Goal: Information Seeking & Learning: Find specific page/section

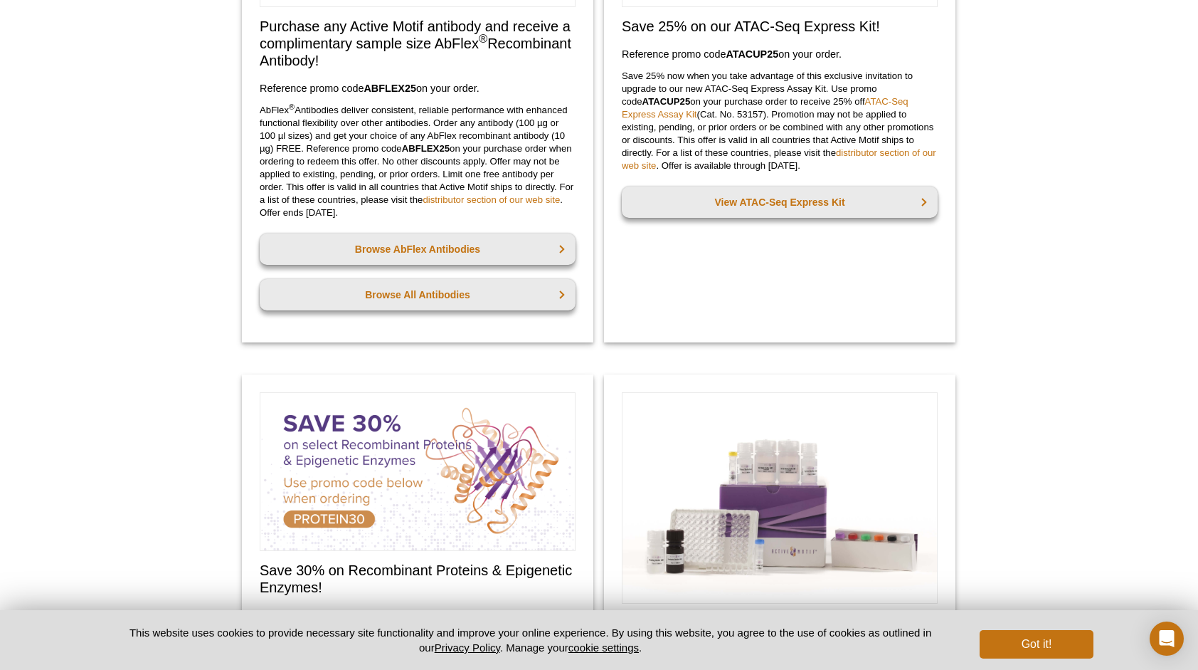
scroll to position [326, 0]
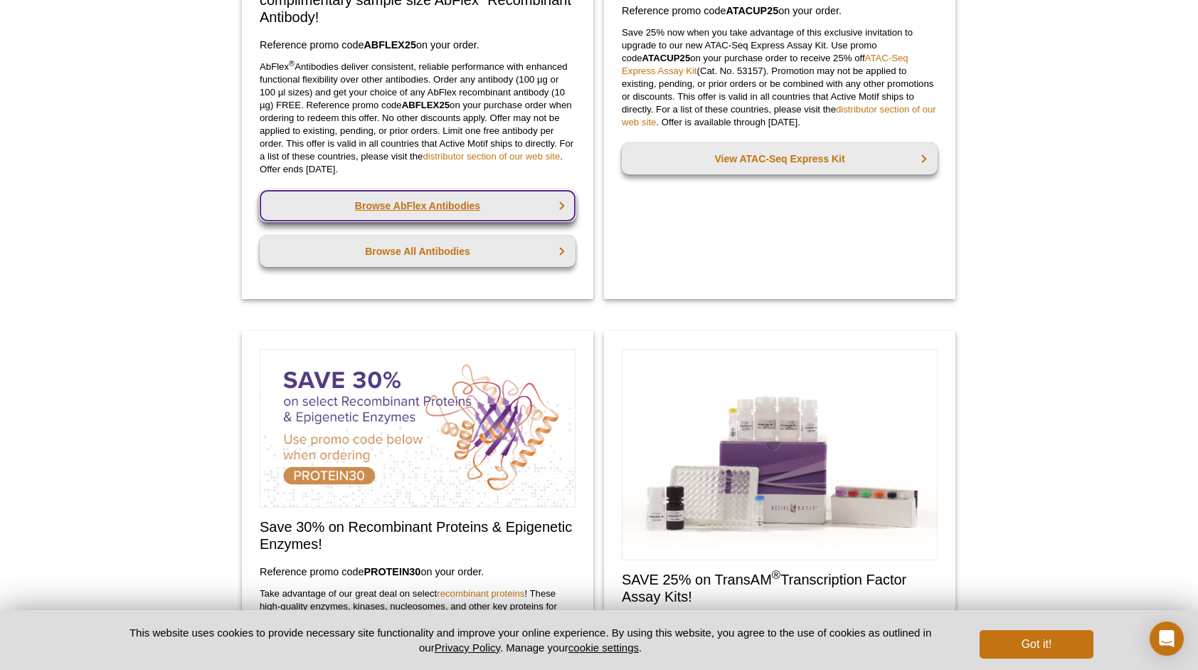
click at [421, 206] on link "Browse AbFlex Antibodies" at bounding box center [418, 205] width 316 height 31
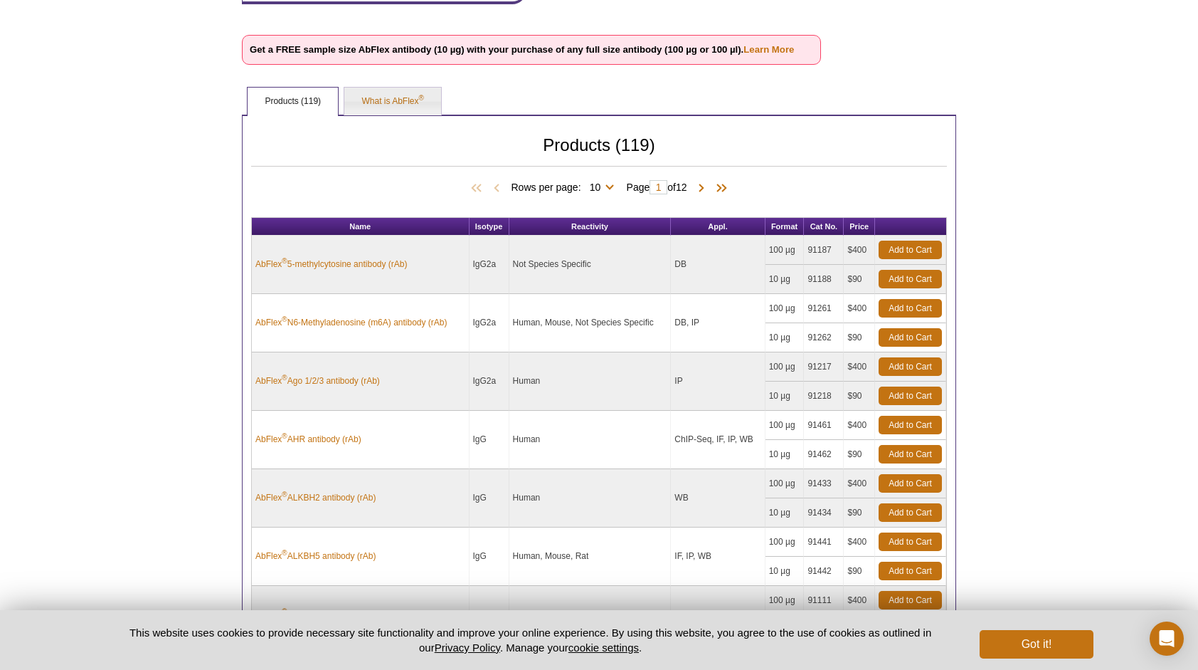
scroll to position [406, 0]
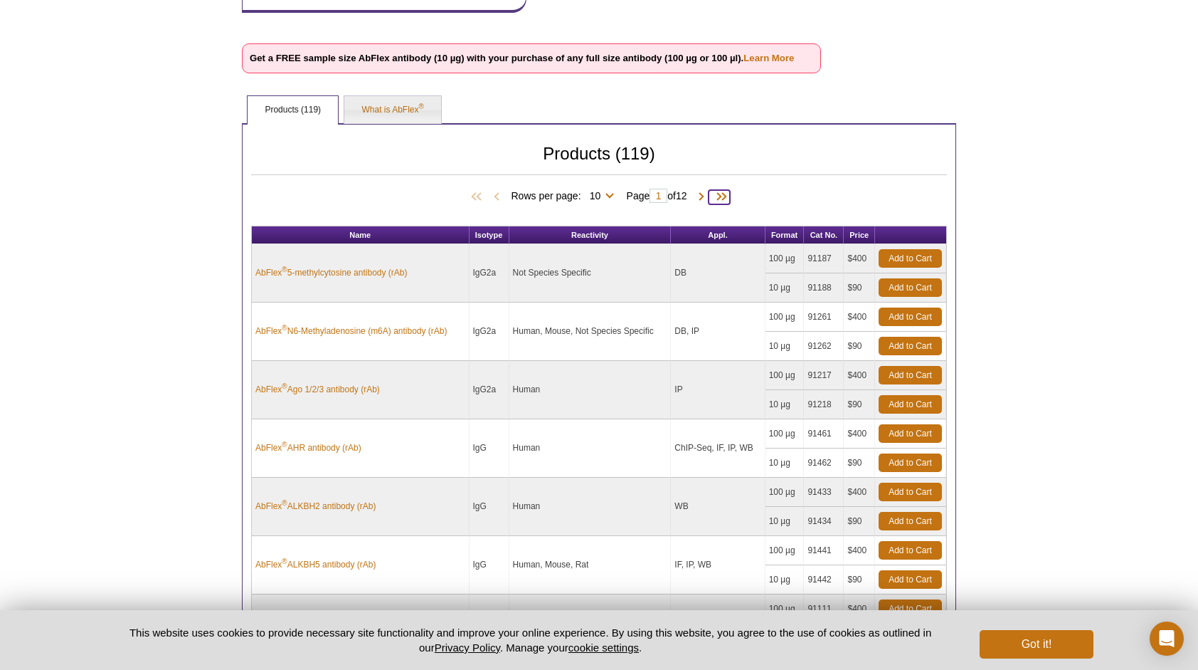
click at [729, 196] on span at bounding box center [719, 197] width 21 height 14
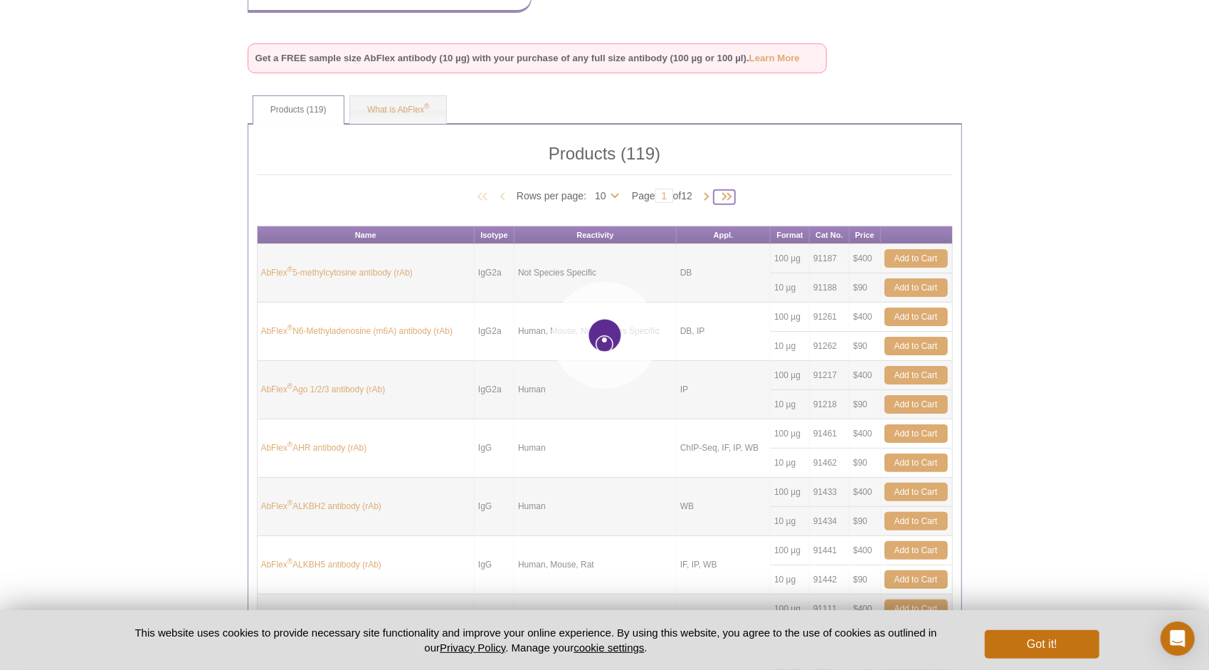
type input "12"
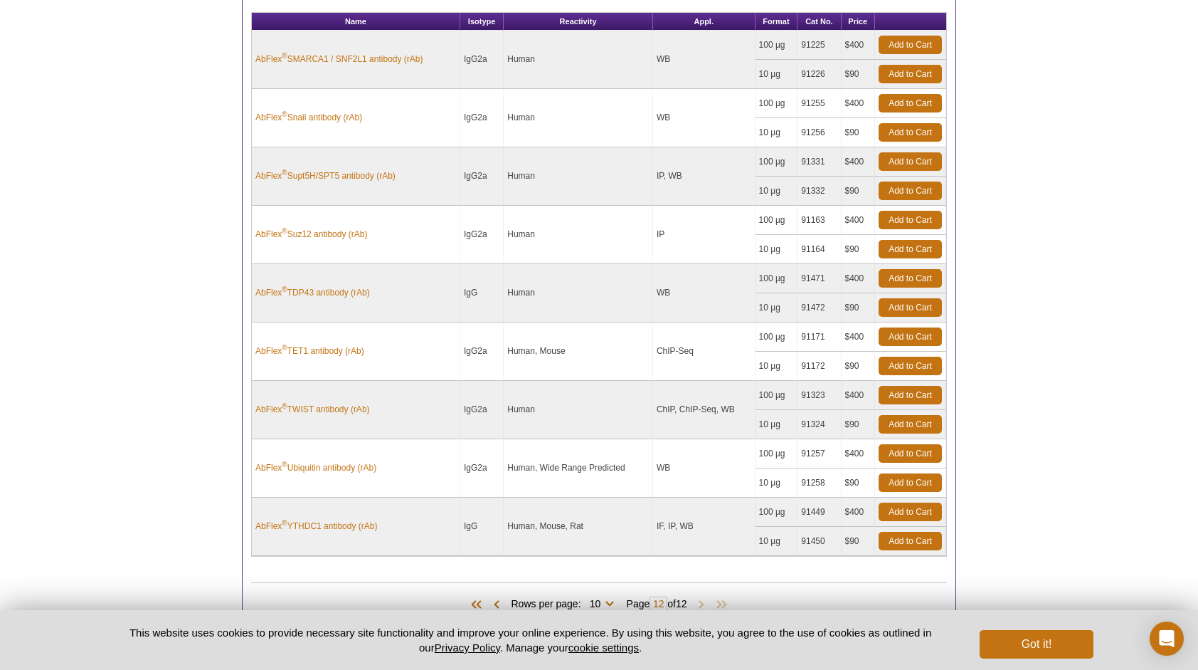
scroll to position [477, 0]
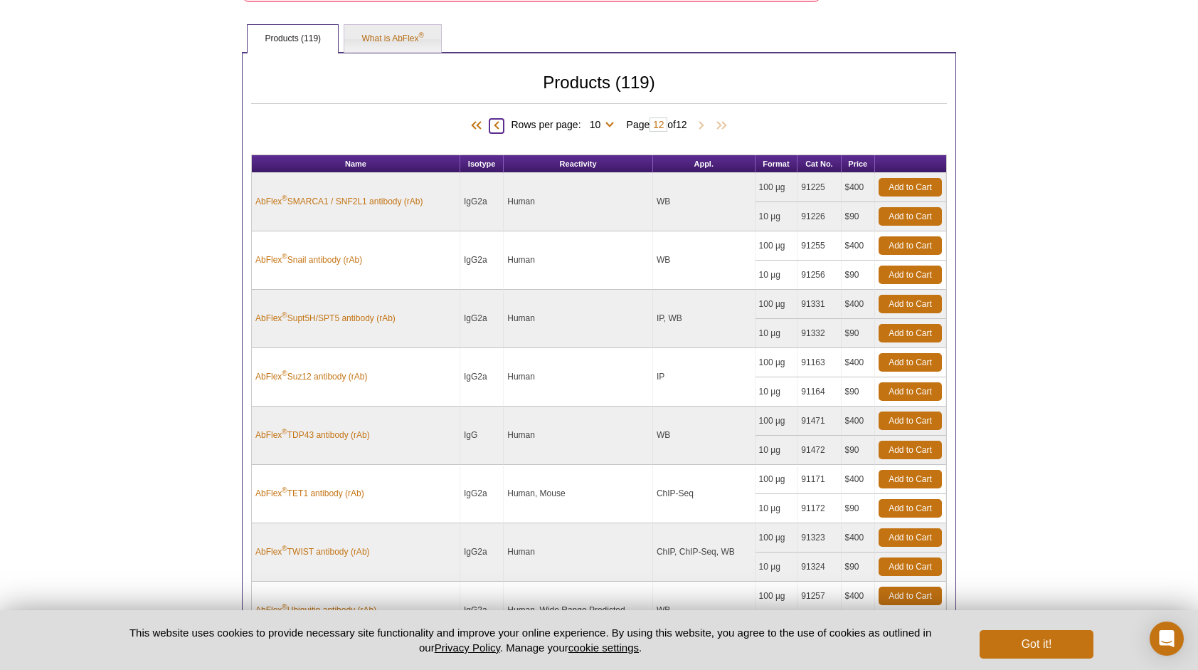
click at [490, 125] on span at bounding box center [497, 126] width 14 height 14
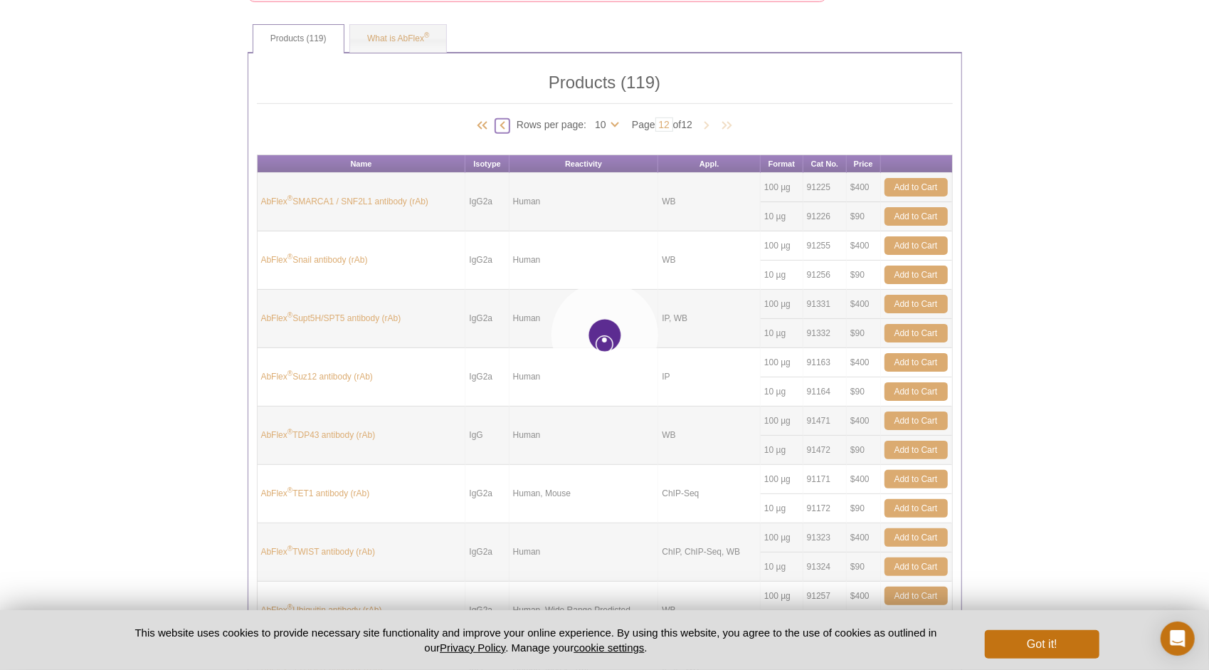
type input "11"
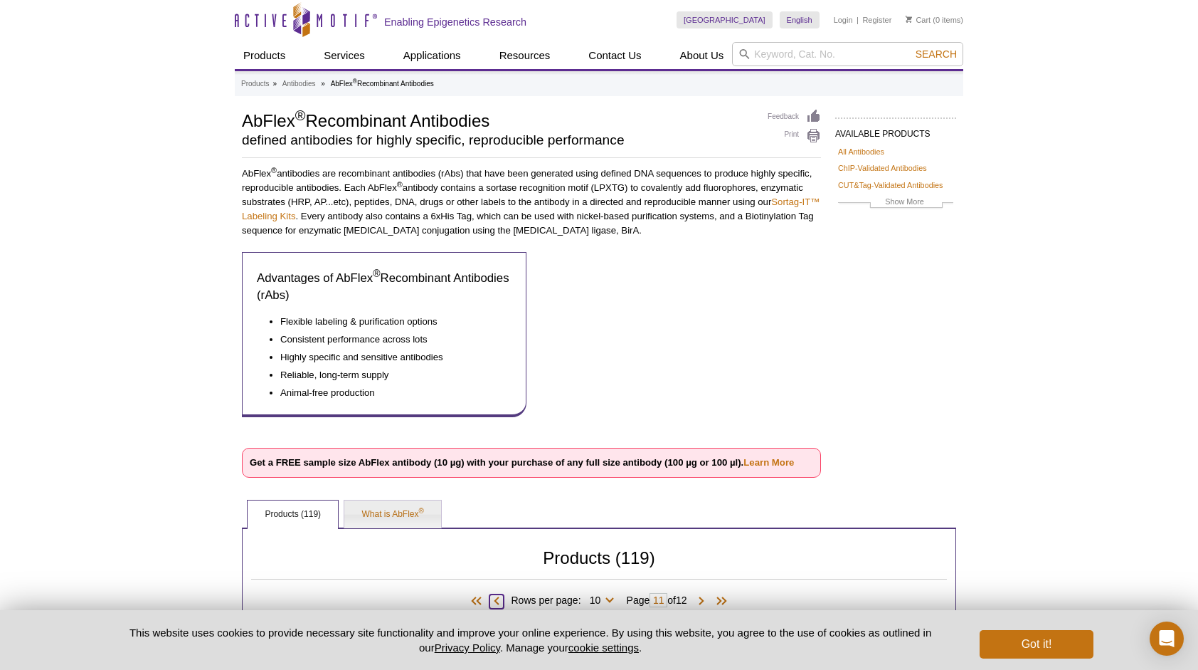
scroll to position [0, 0]
click at [773, 51] on input "search" at bounding box center [847, 55] width 231 height 24
click at [787, 95] on li "Sp3 products" at bounding box center [810, 98] width 154 height 20
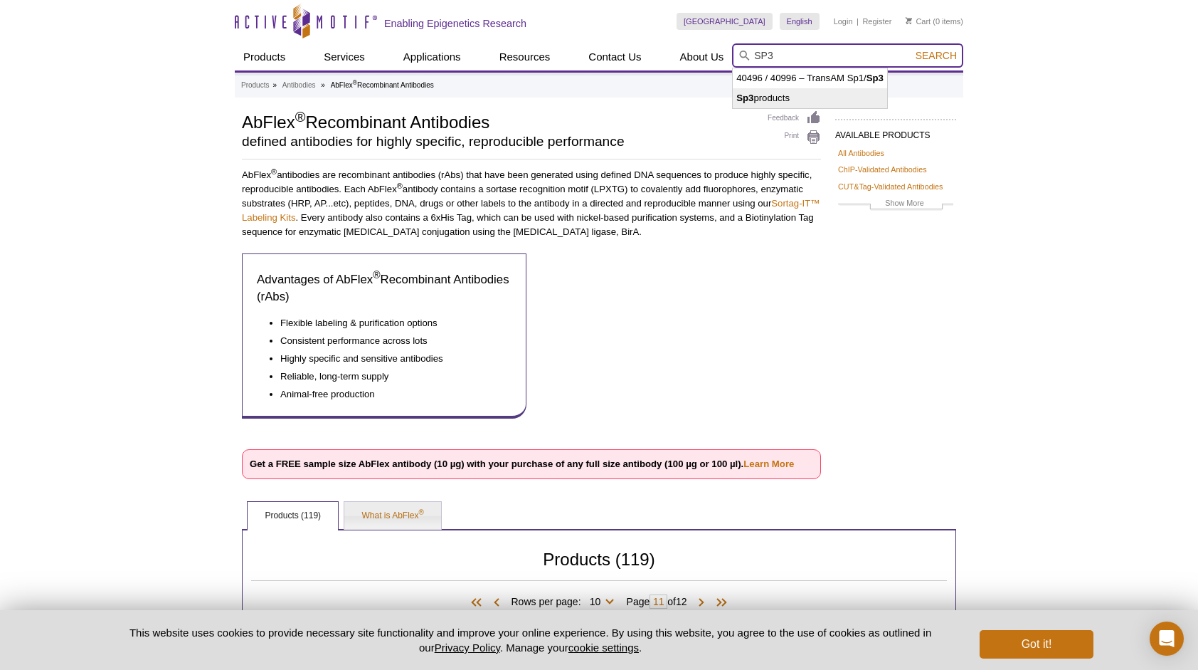
type input "Sp3 products"
